Goal: Entertainment & Leisure: Consume media (video, audio)

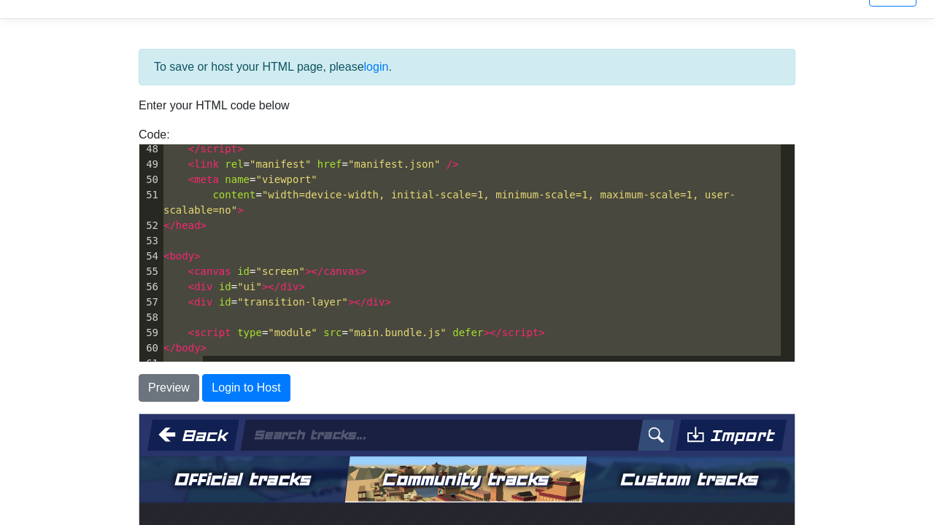
scroll to position [537, 0]
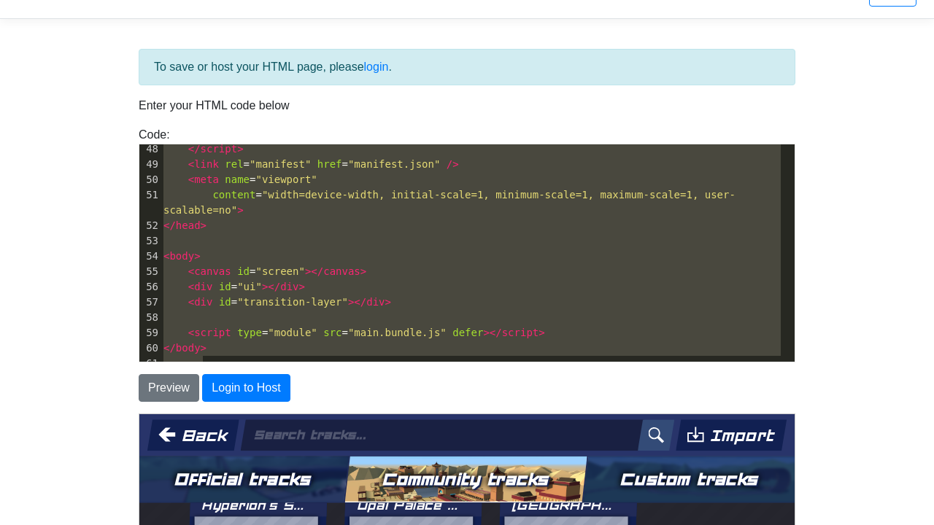
click at [188, 428] on button "Back" at bounding box center [193, 434] width 92 height 31
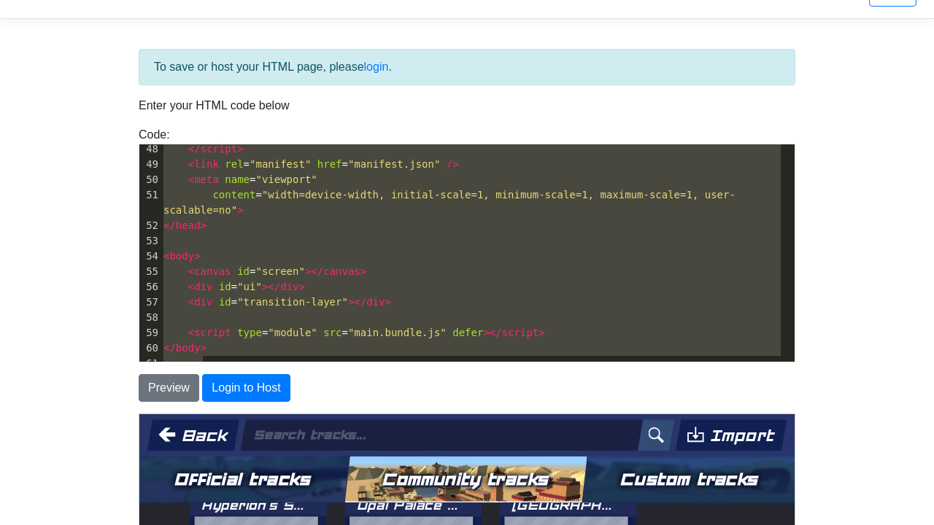
click at [282, 475] on button "Official tracks" at bounding box center [242, 479] width 212 height 47
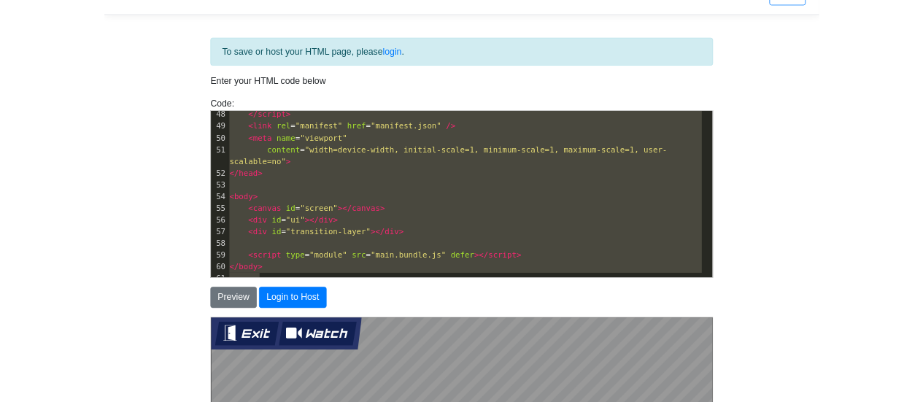
scroll to position [365, 0]
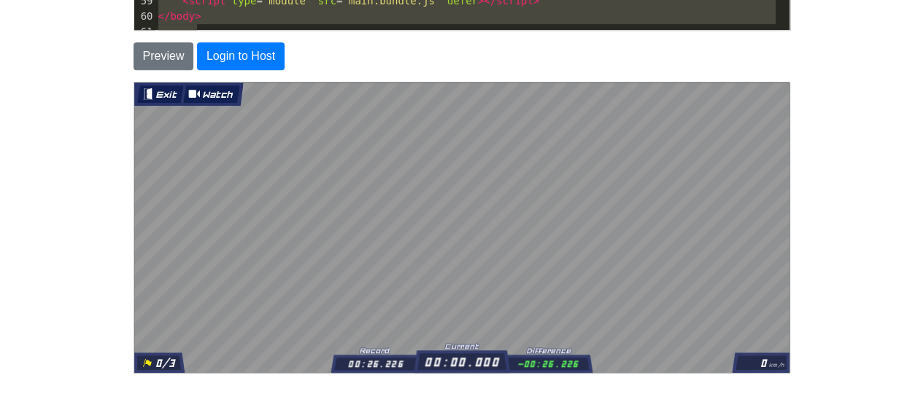
click at [224, 90] on button "Watch" at bounding box center [210, 94] width 56 height 18
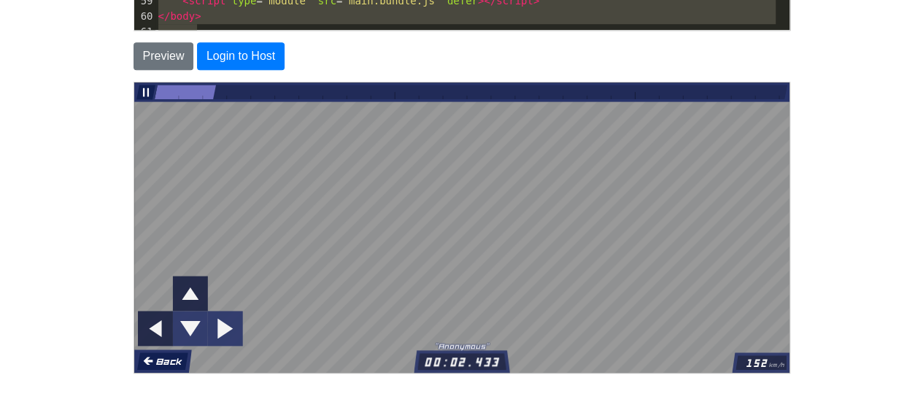
click at [162, 360] on button "Back" at bounding box center [161, 361] width 51 height 18
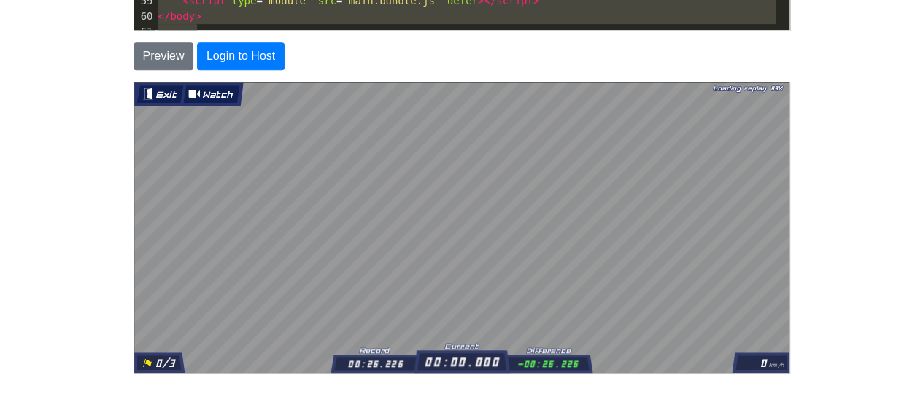
click at [152, 93] on button "Exit" at bounding box center [159, 94] width 46 height 18
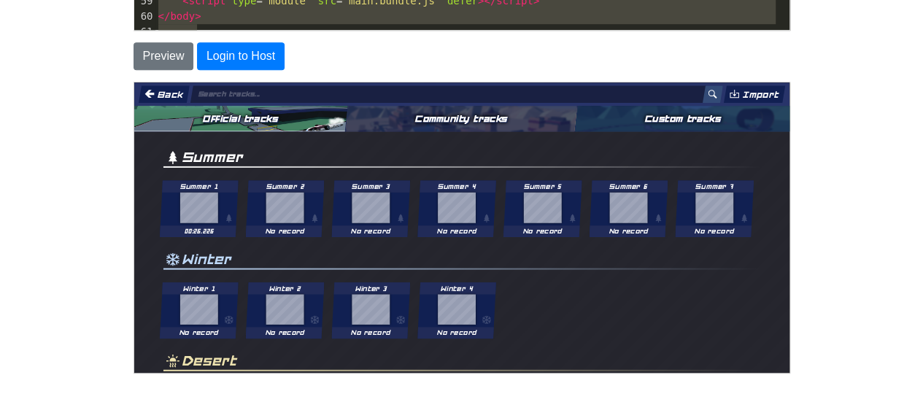
click at [166, 88] on button "Back" at bounding box center [162, 94] width 51 height 18
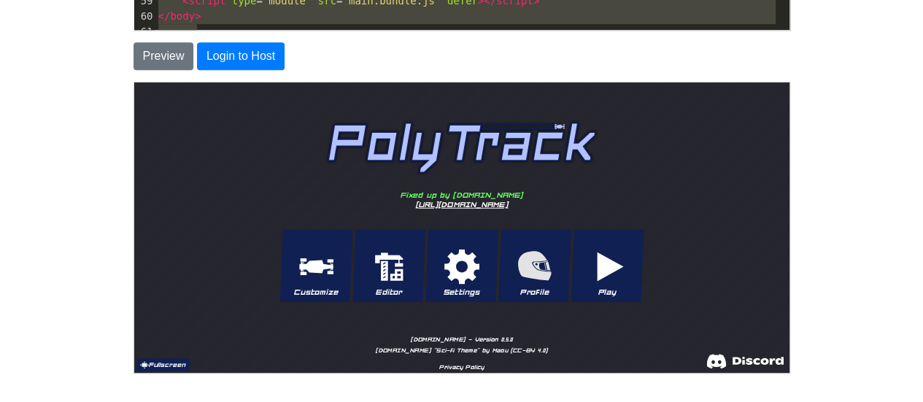
click at [155, 363] on button "Fullscreen" at bounding box center [161, 363] width 55 height 13
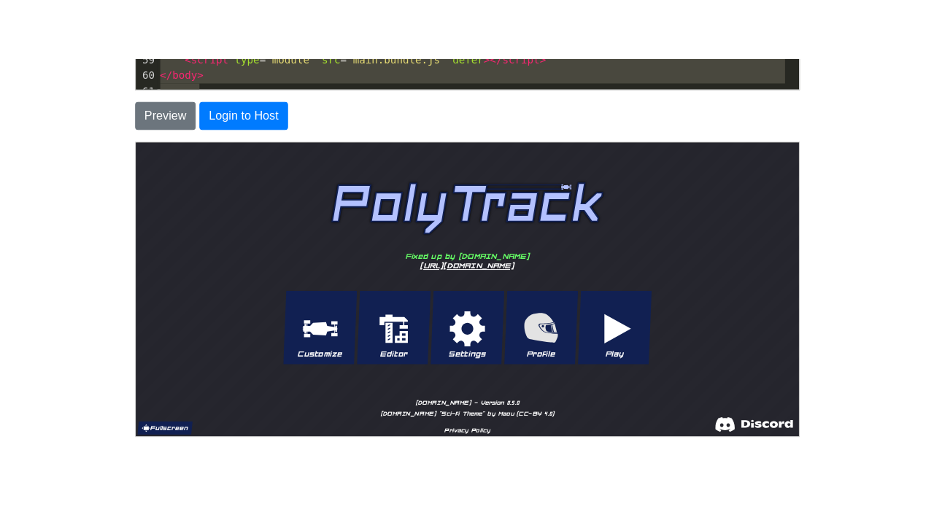
scroll to position [33, 0]
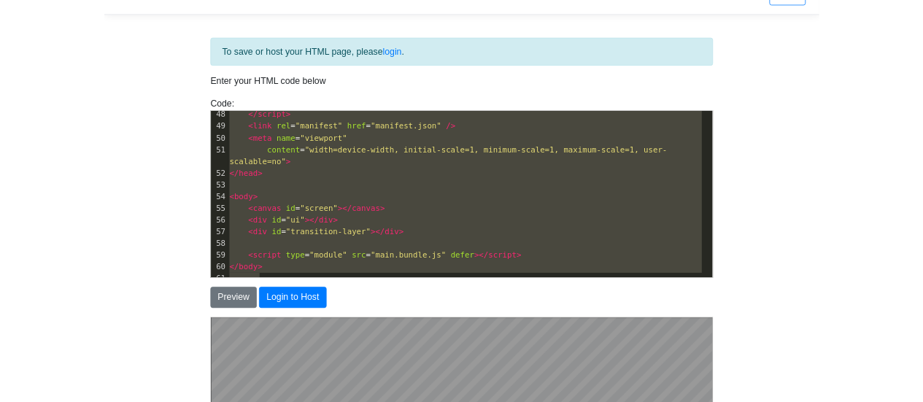
scroll to position [365, 0]
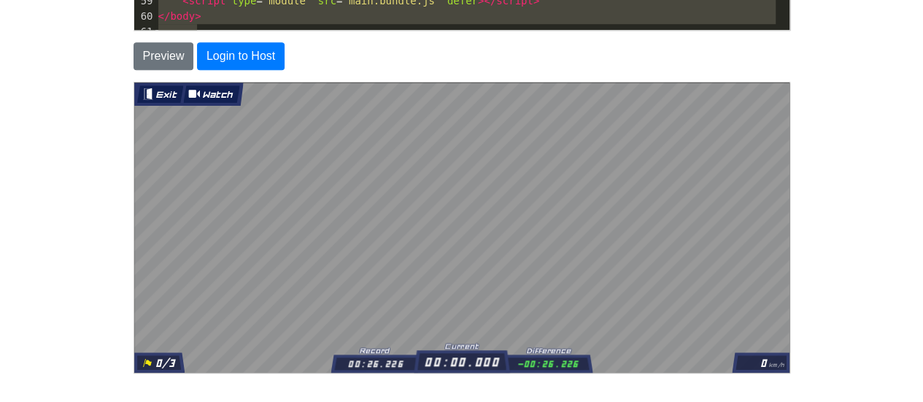
click at [158, 93] on button "Exit" at bounding box center [159, 94] width 46 height 18
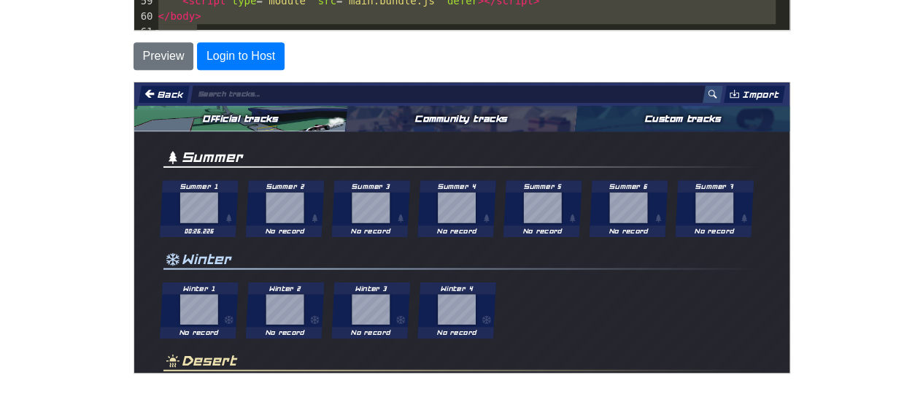
click at [164, 82] on div "Back Import" at bounding box center [460, 93] width 655 height 23
click at [164, 85] on button "Back" at bounding box center [162, 94] width 51 height 18
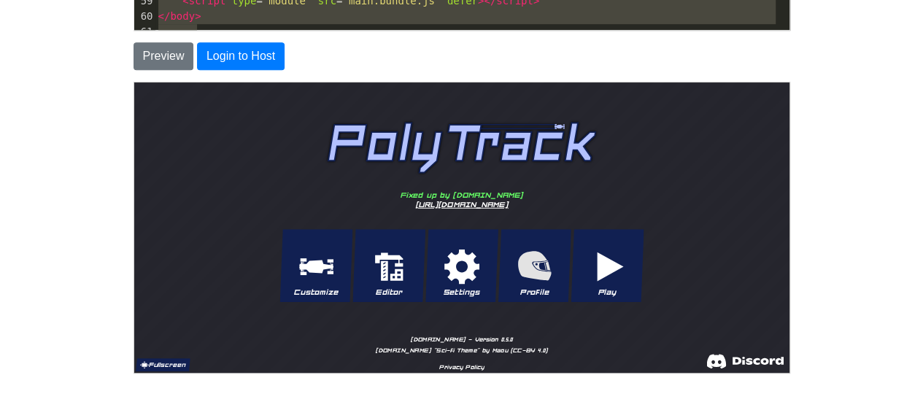
click at [171, 366] on button "Fullscreen" at bounding box center [161, 363] width 55 height 13
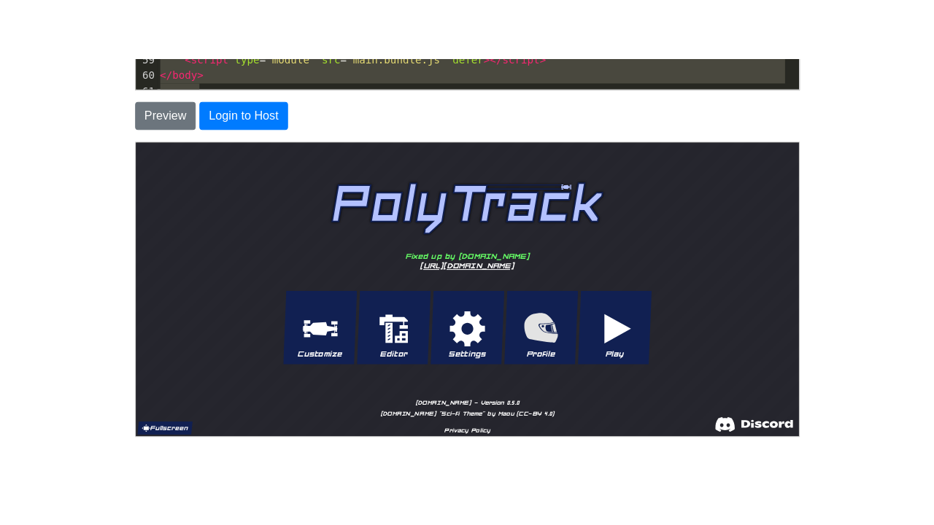
scroll to position [33, 0]
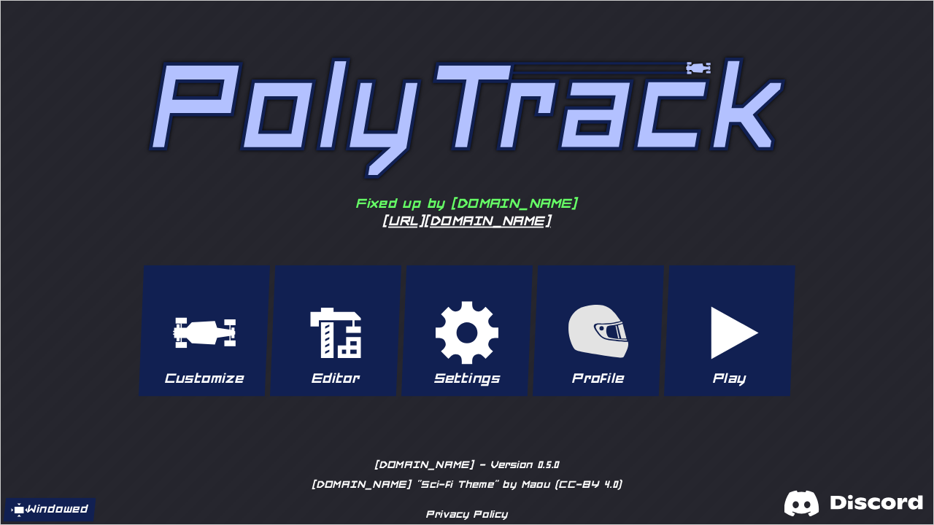
click at [732, 375] on p "Play" at bounding box center [728, 377] width 131 height 18
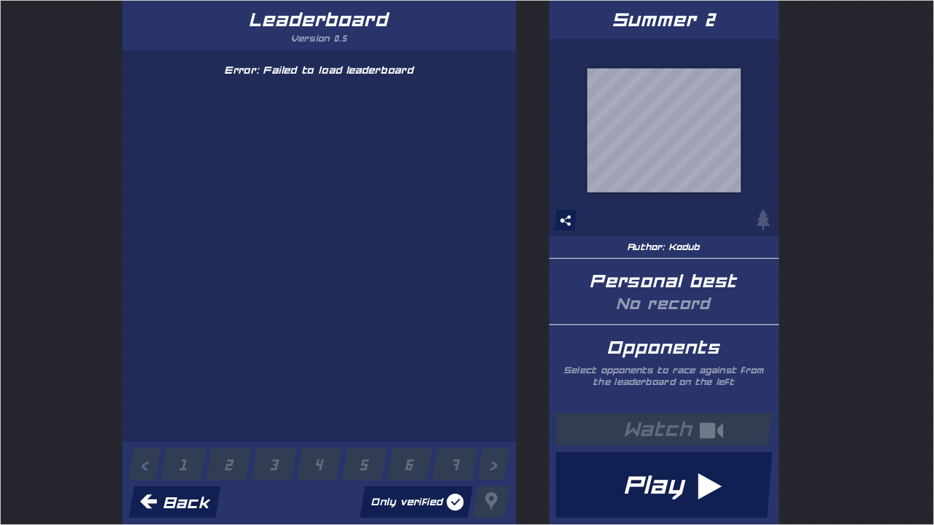
click at [194, 496] on button "Back" at bounding box center [174, 501] width 92 height 31
click at [652, 475] on button "Play" at bounding box center [662, 484] width 217 height 66
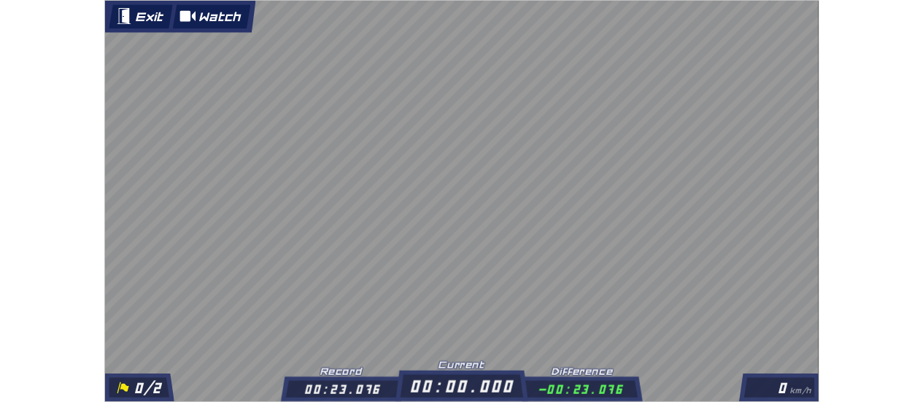
scroll to position [365, 0]
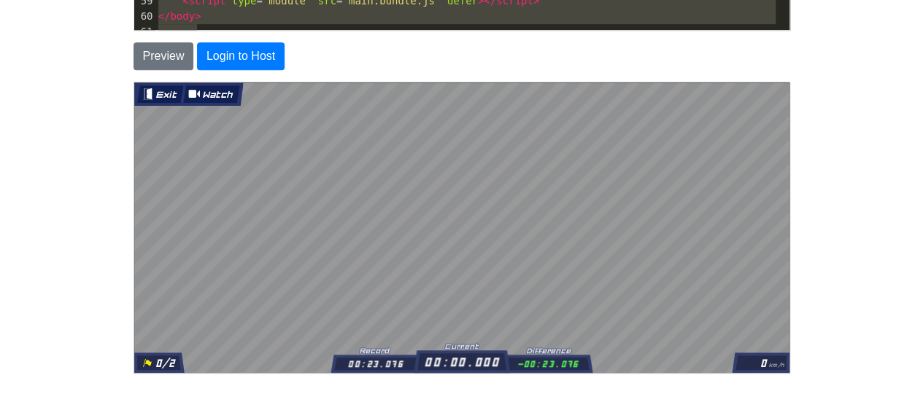
click at [160, 96] on button "Exit" at bounding box center [159, 94] width 46 height 18
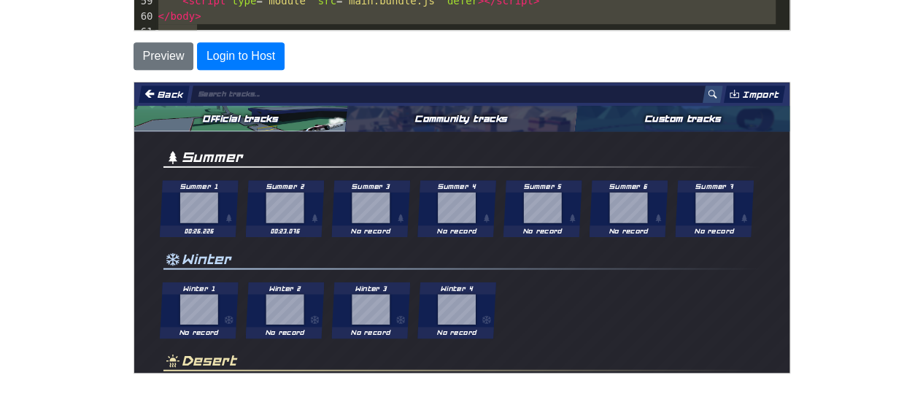
click at [168, 93] on button "Back" at bounding box center [162, 94] width 51 height 18
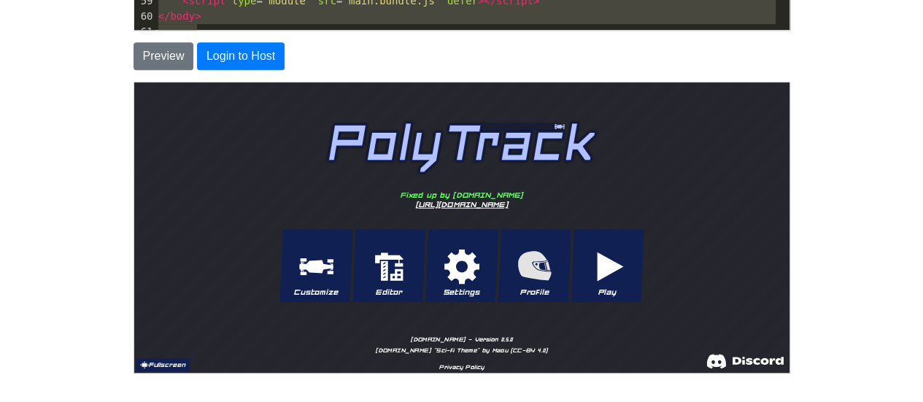
click at [149, 361] on button "Fullscreen" at bounding box center [161, 363] width 55 height 13
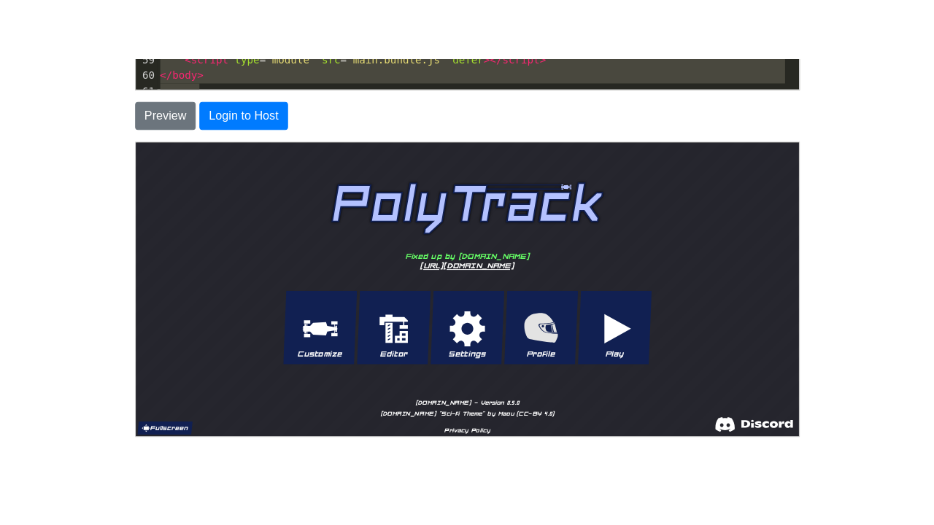
scroll to position [33, 0]
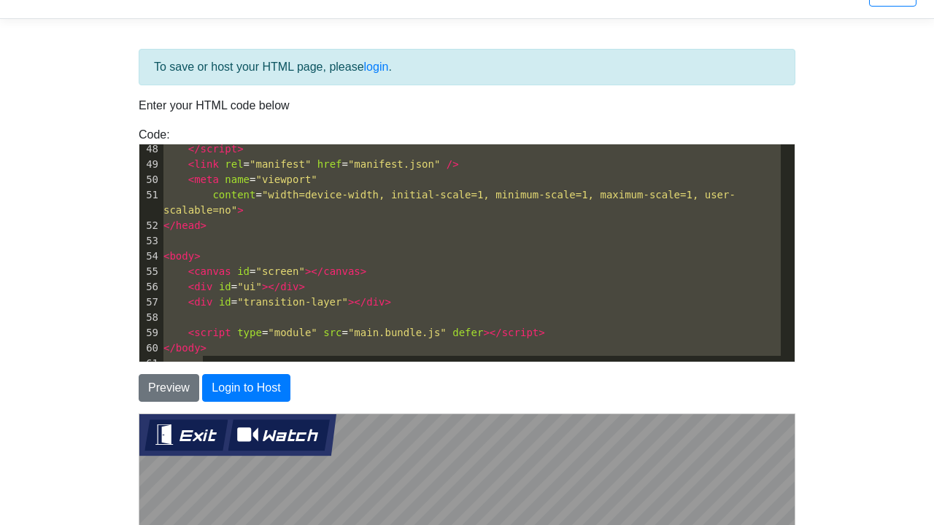
click at [168, 441] on button "Exit" at bounding box center [185, 434] width 83 height 31
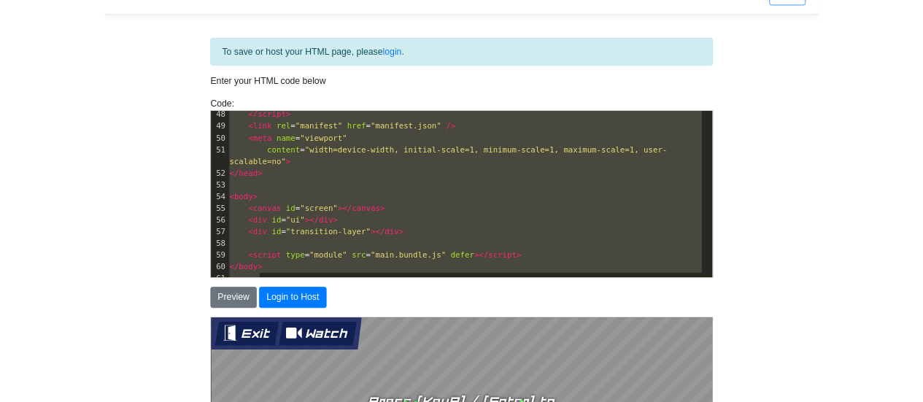
scroll to position [365, 0]
